Goal: Transaction & Acquisition: Subscribe to service/newsletter

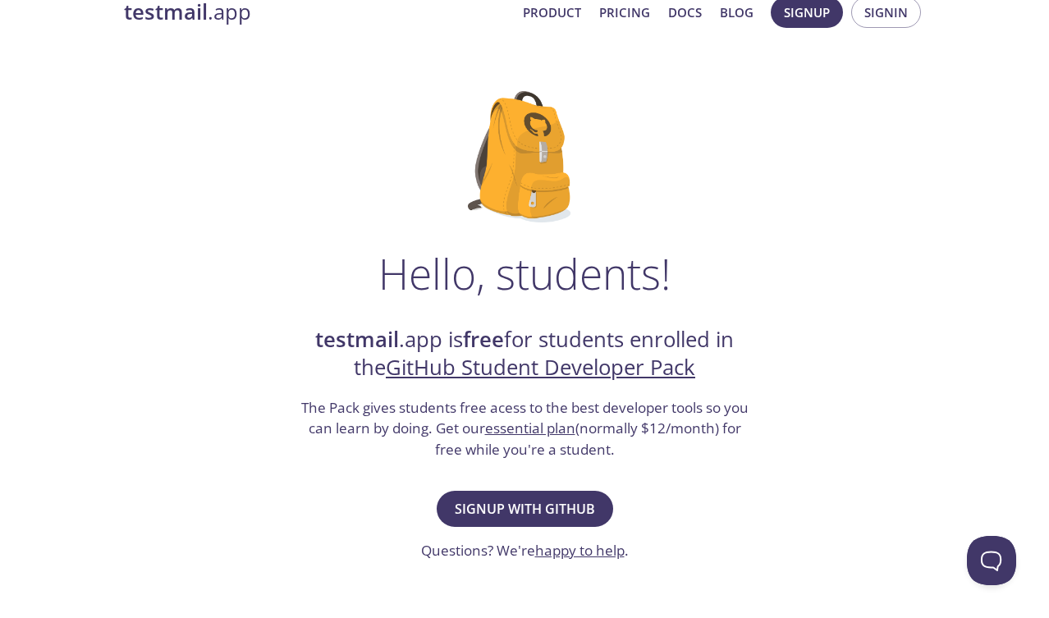
scroll to position [32, 0]
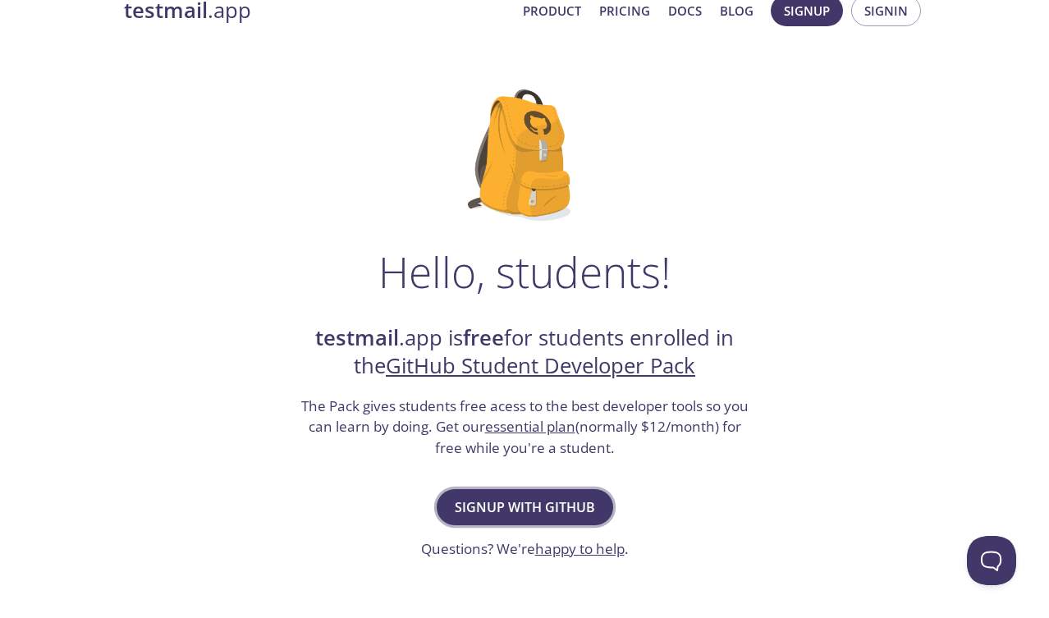
click at [535, 511] on span "Signup with GitHub" at bounding box center [525, 507] width 140 height 23
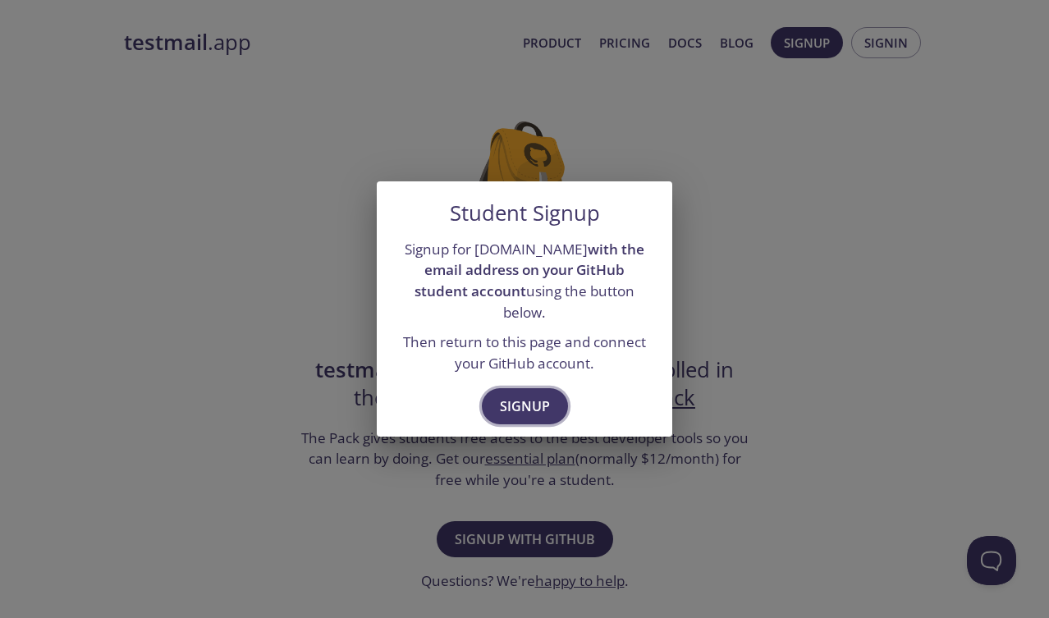
click at [533, 395] on span "Signup" at bounding box center [525, 406] width 50 height 23
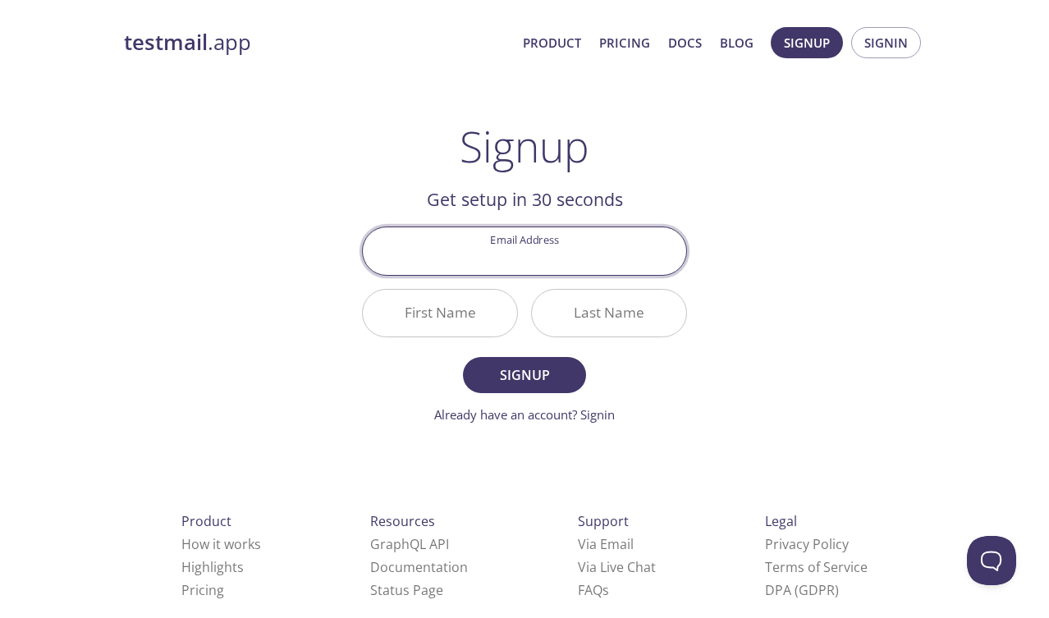
click at [530, 254] on input "Email Address" at bounding box center [524, 250] width 323 height 47
type input "[EMAIL_ADDRESS][PERSON_NAME][DOMAIN_NAME]"
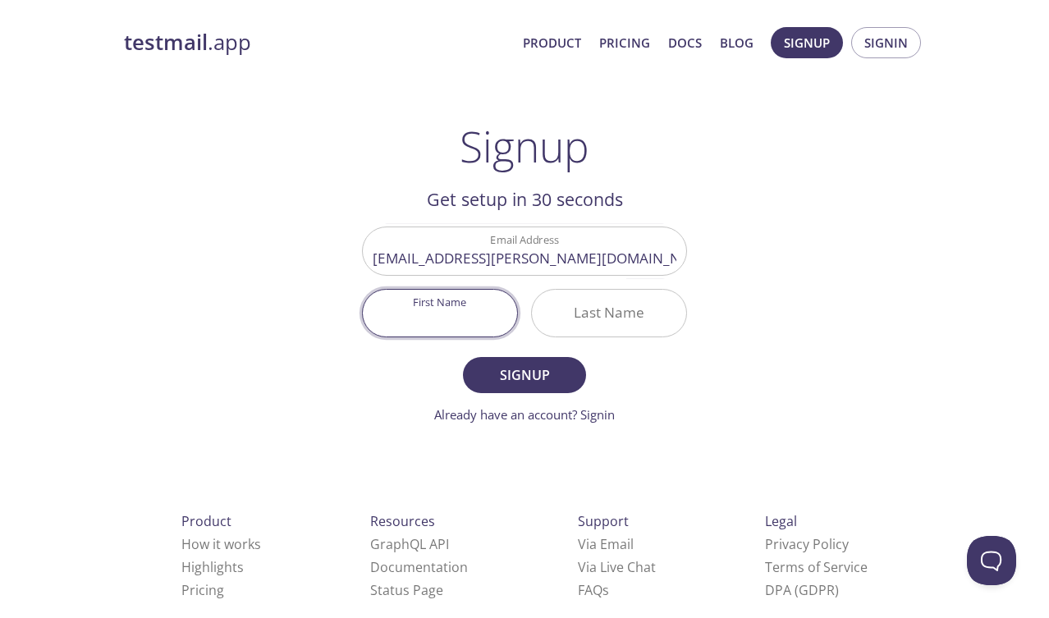
click at [476, 305] on input "First Name" at bounding box center [440, 313] width 154 height 47
type input "[PERSON_NAME]"
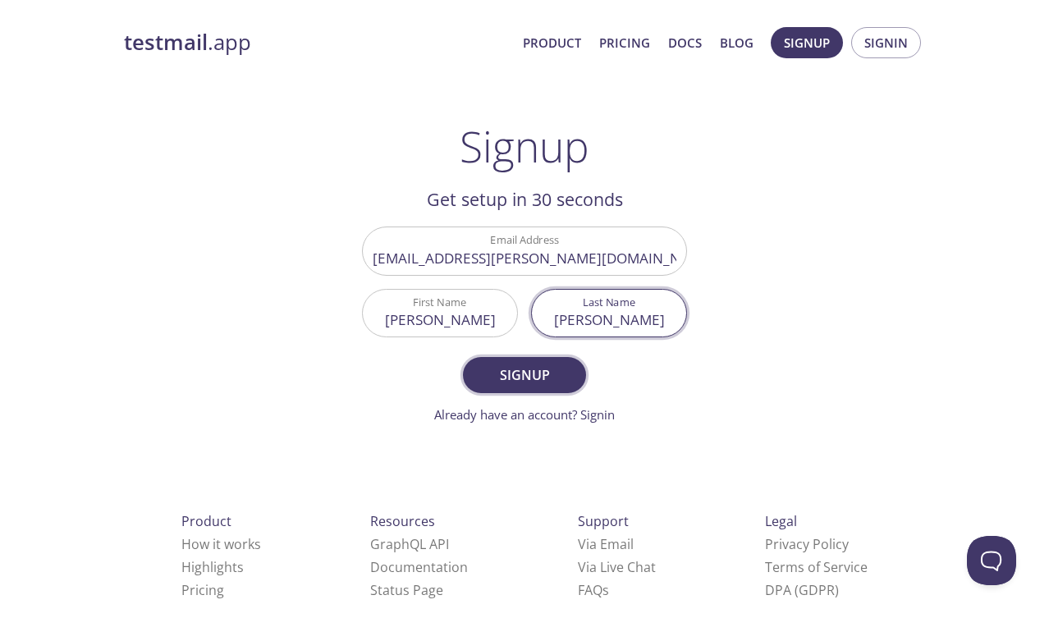
type input "[PERSON_NAME]"
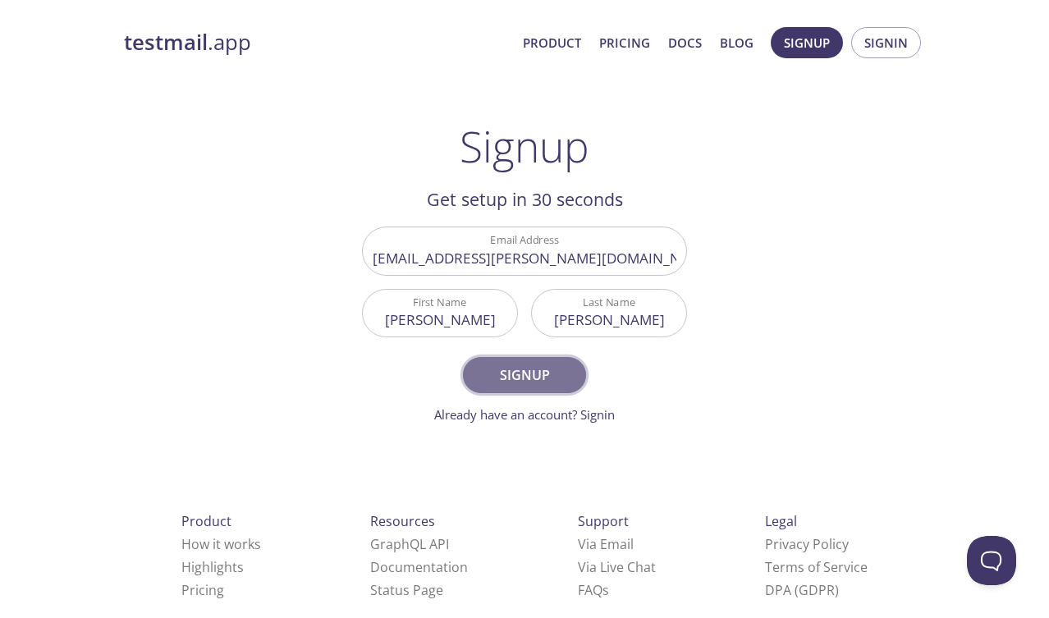
click at [499, 369] on span "Signup" at bounding box center [524, 375] width 87 height 23
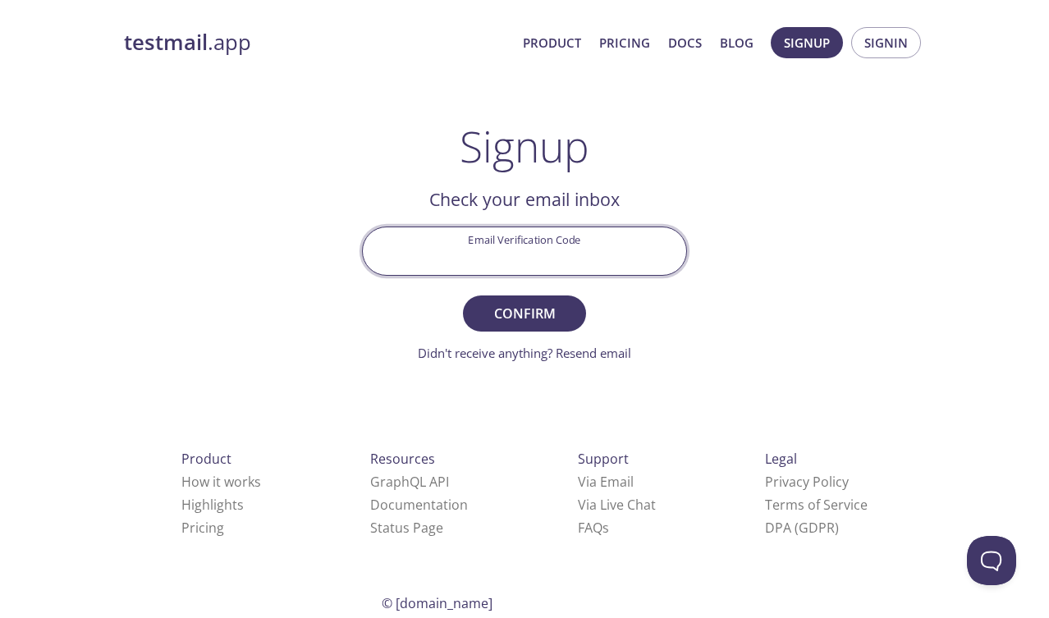
click at [468, 245] on input "Email Verification Code" at bounding box center [524, 250] width 323 height 47
paste input "C9Q4BFU"
type input "C9Q4BFU"
click at [516, 318] on span "Confirm" at bounding box center [524, 313] width 87 height 23
